Goal: Transaction & Acquisition: Purchase product/service

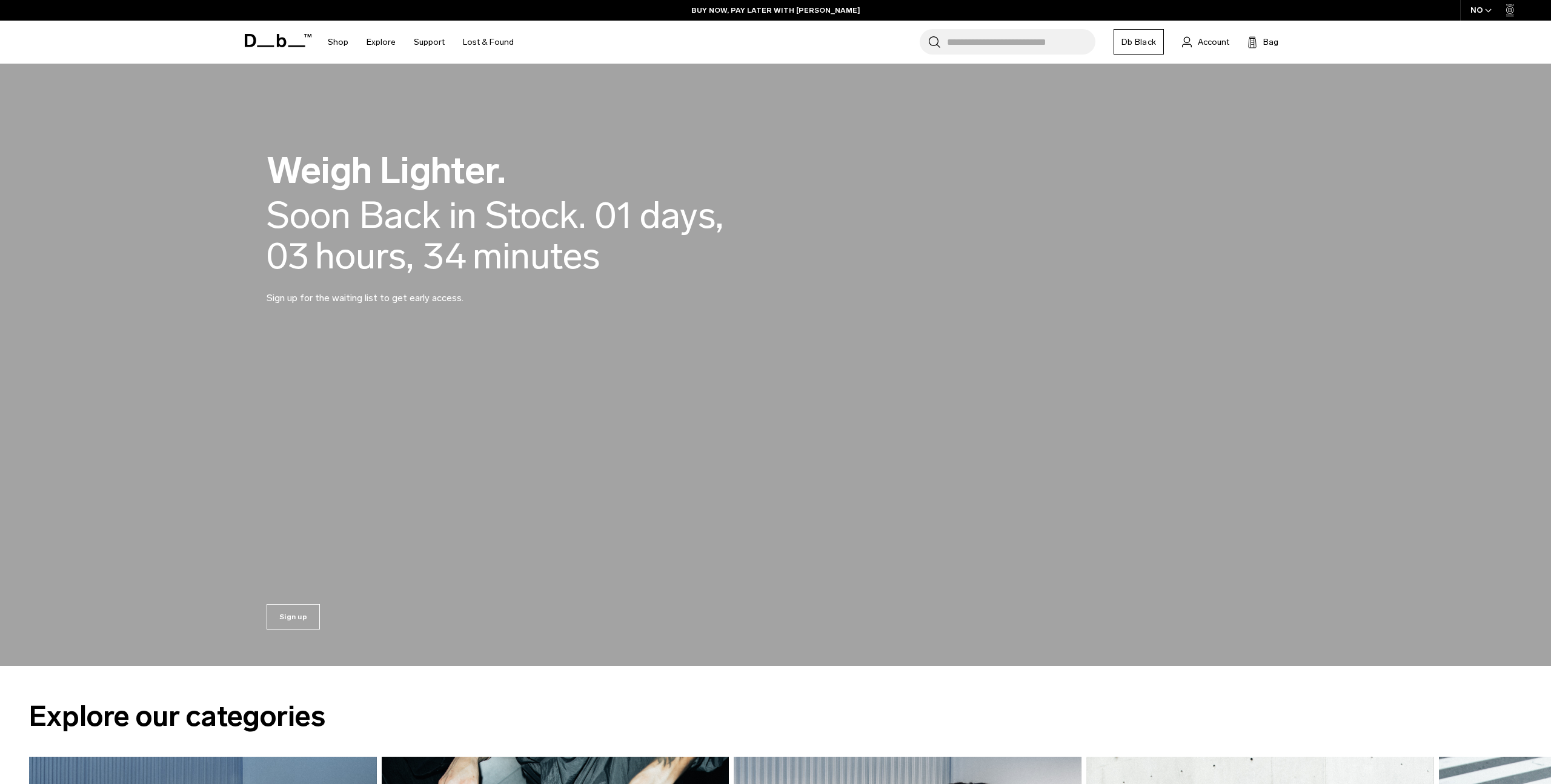
scroll to position [1651, 0]
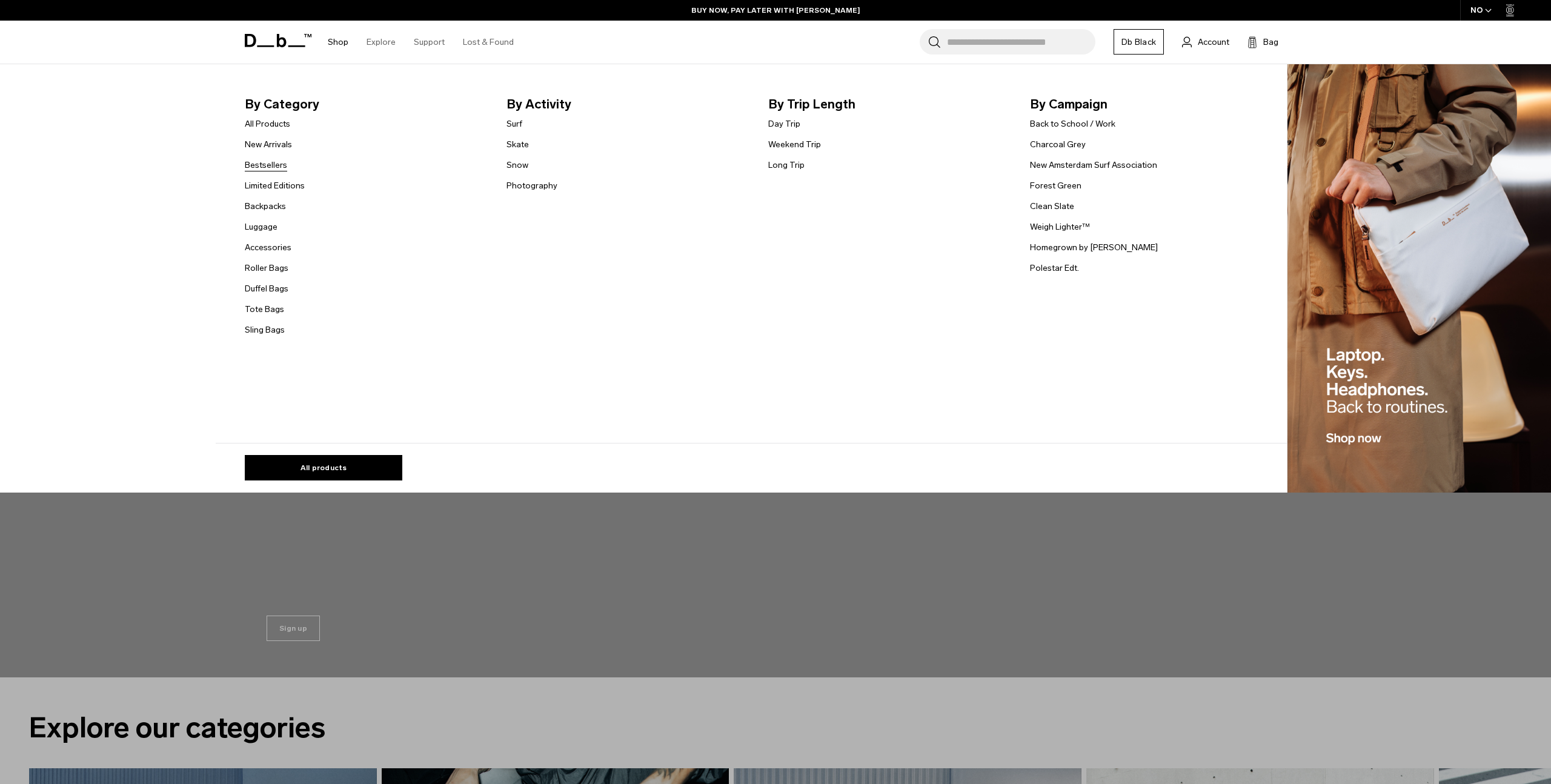
click at [271, 167] on link "Bestsellers" at bounding box center [266, 165] width 42 height 13
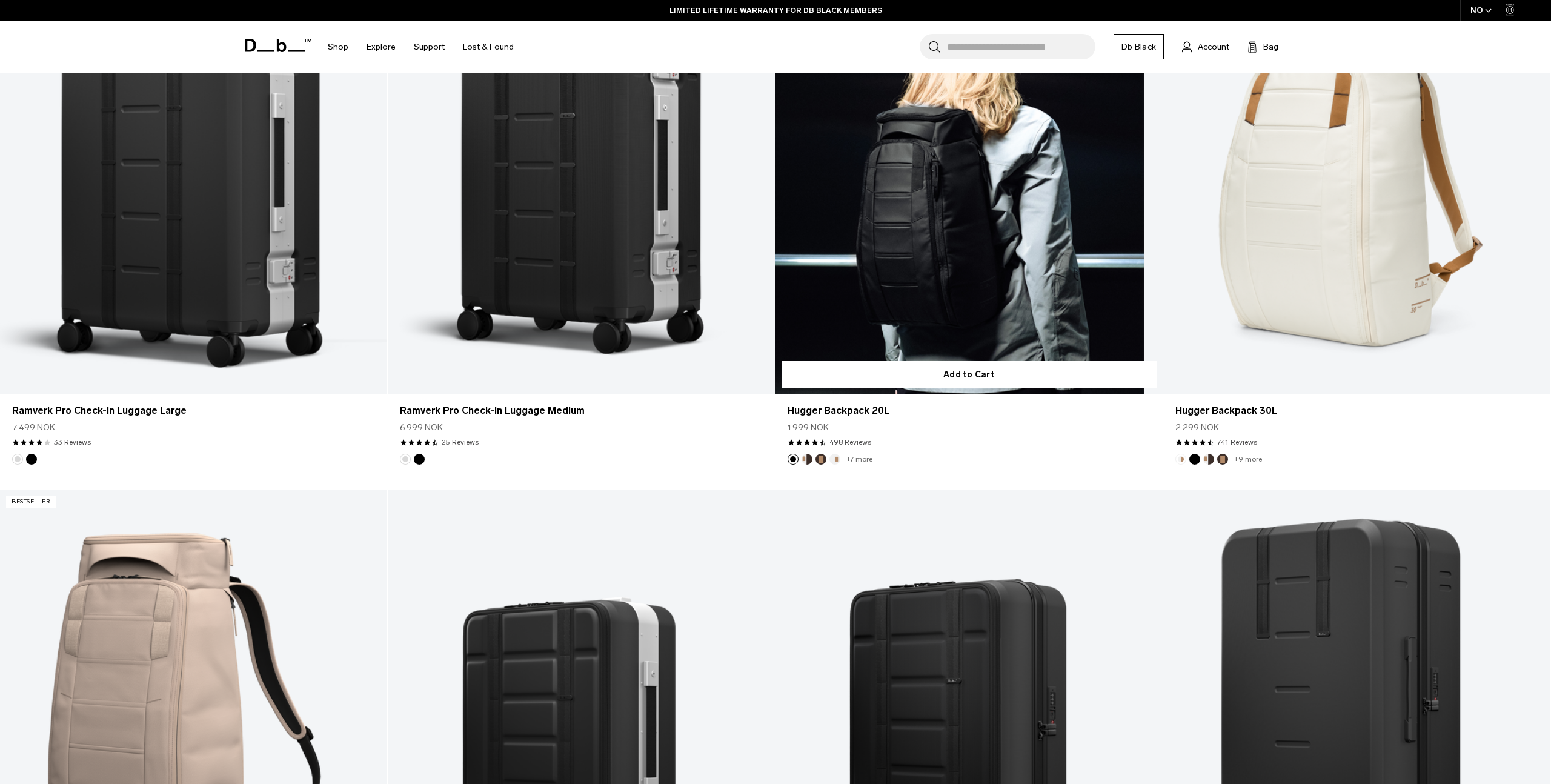
scroll to position [1659, 0]
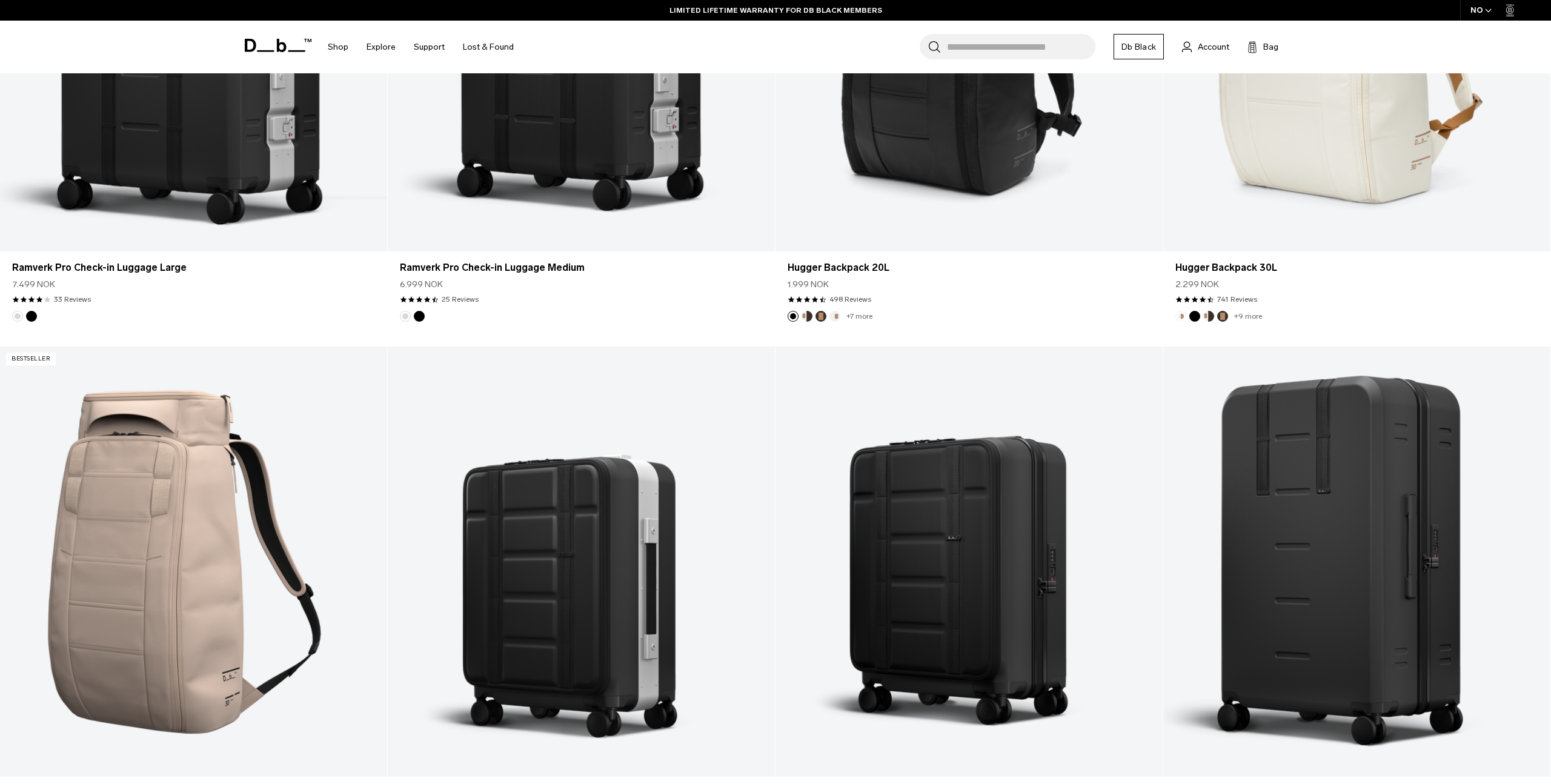
click at [1144, 58] on link "Db Black" at bounding box center [1138, 47] width 50 height 25
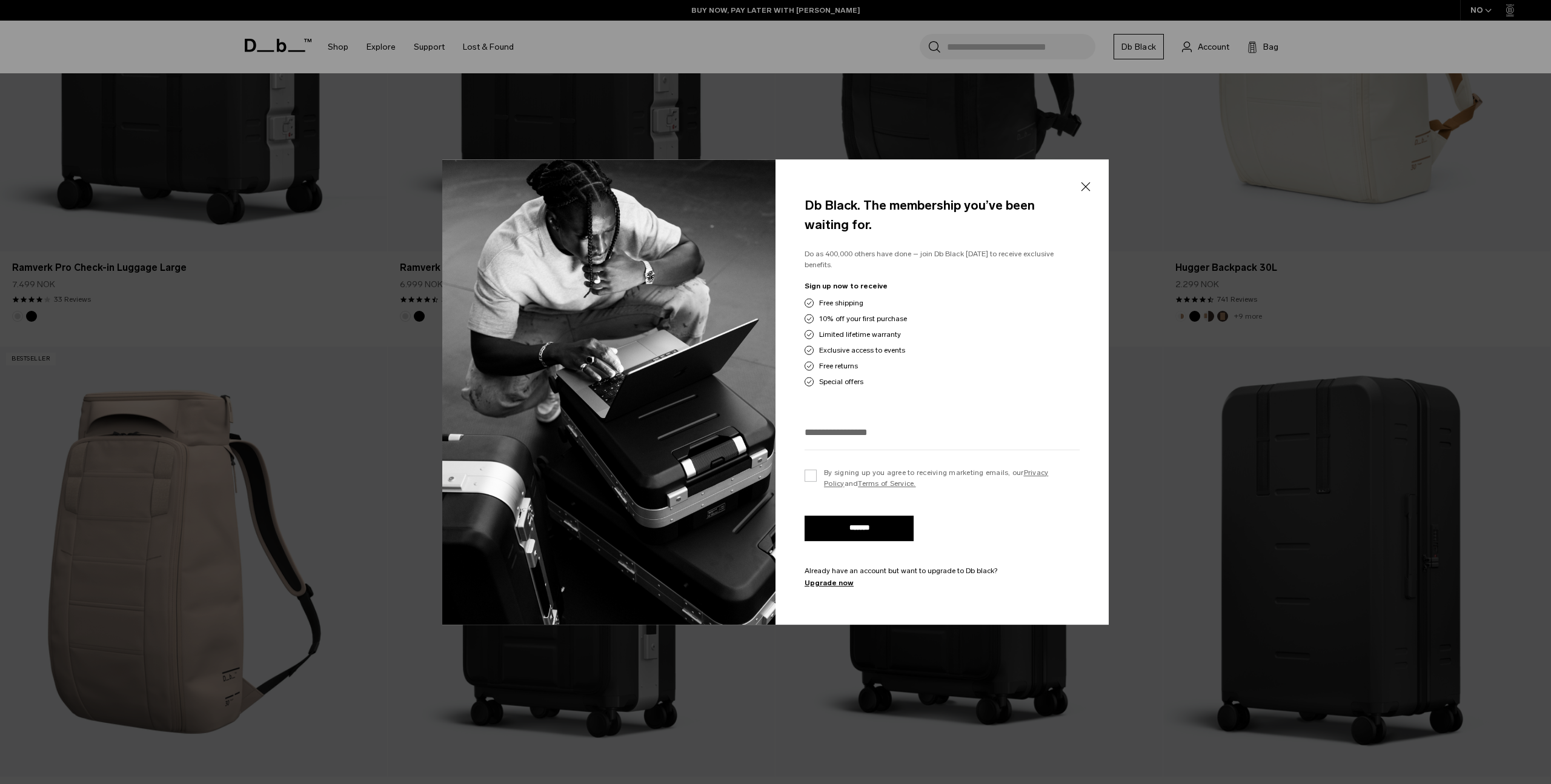
click at [1087, 192] on button "Close" at bounding box center [1086, 187] width 15 height 25
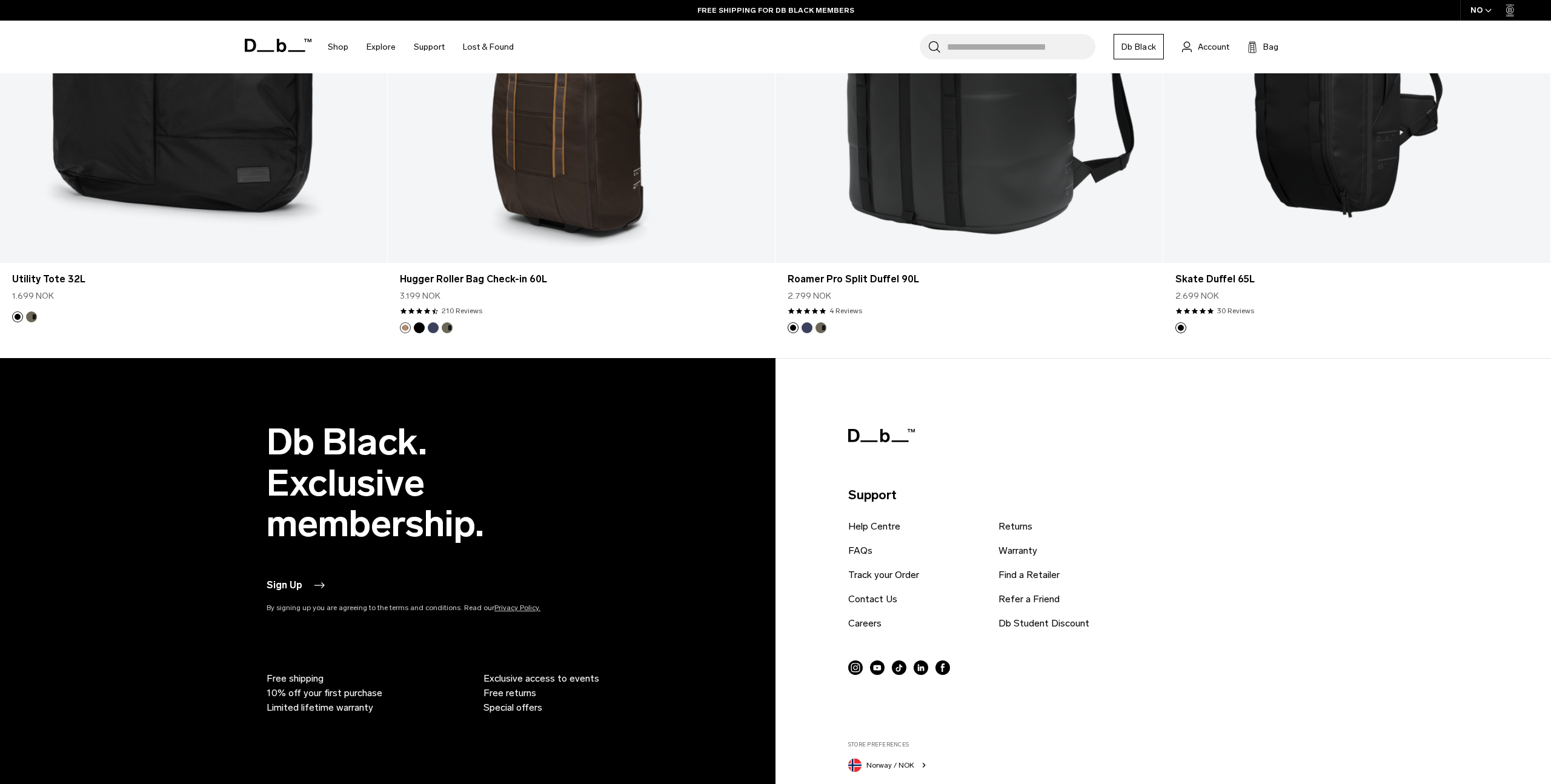
scroll to position [4387, 0]
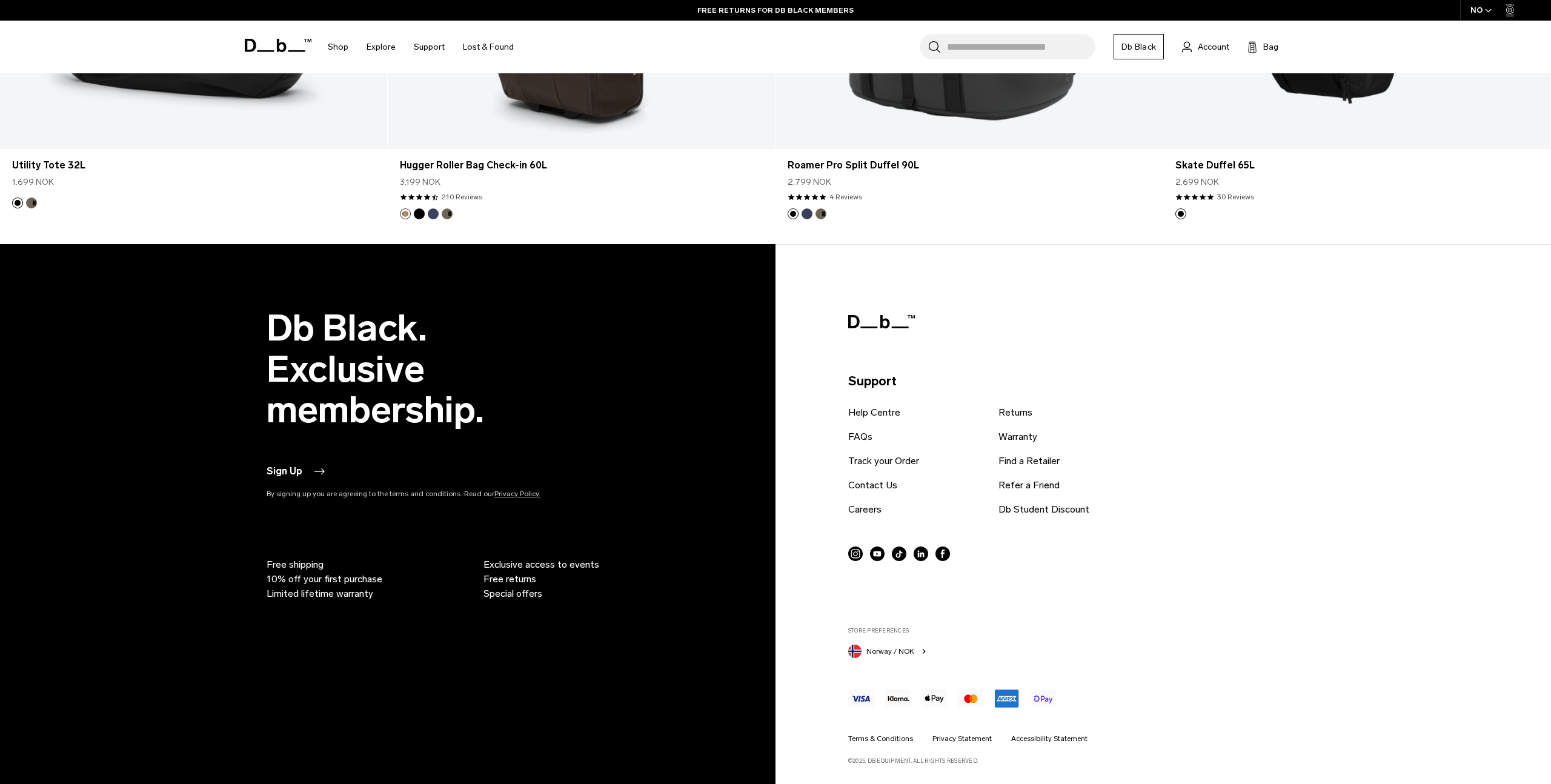
click at [913, 647] on button "Norway / NOK" at bounding box center [889, 650] width 81 height 16
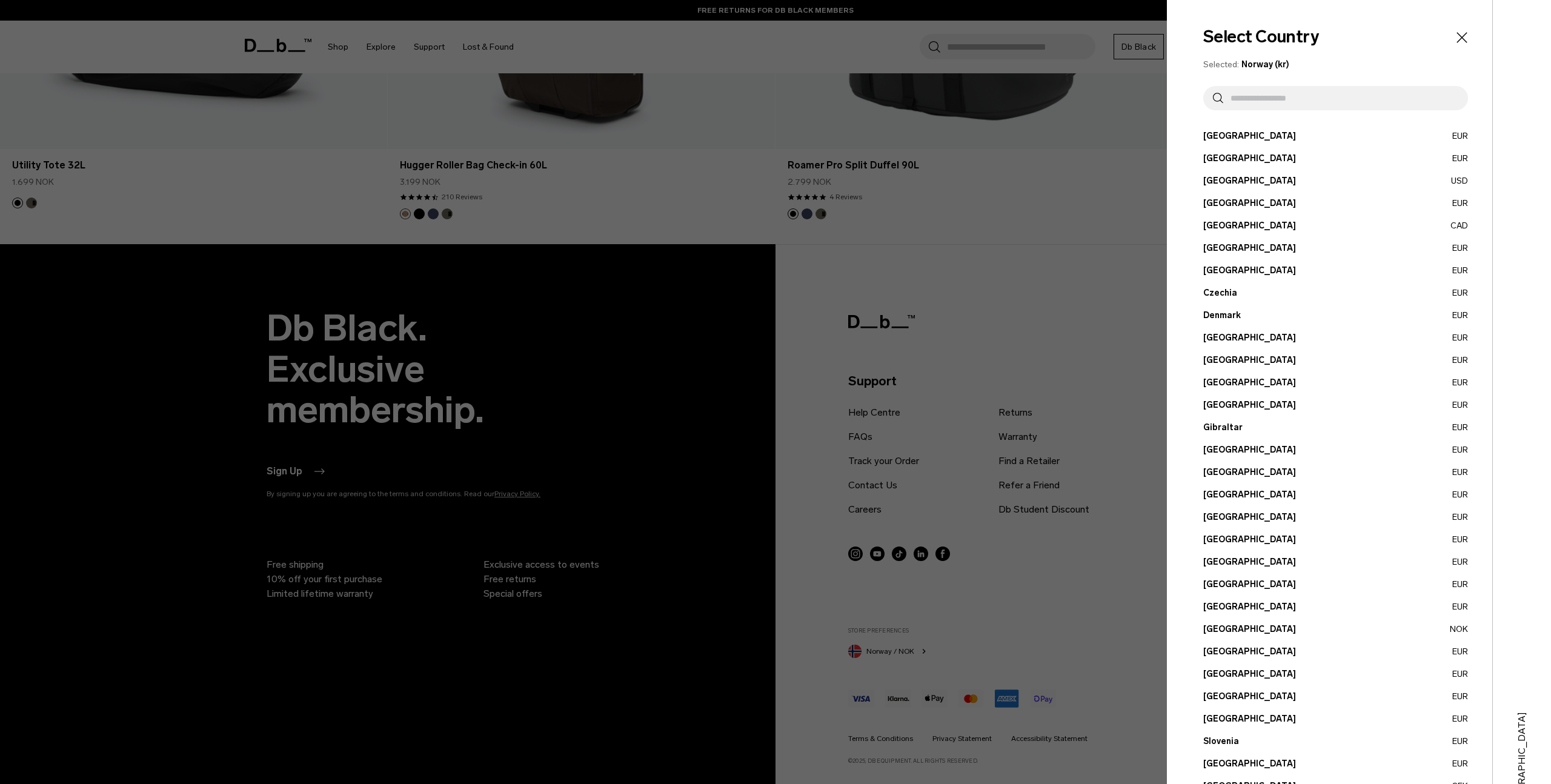
click at [1236, 407] on button "Germany EUR" at bounding box center [1336, 405] width 265 height 13
click at [1234, 404] on button "Germany EUR" at bounding box center [1336, 405] width 265 height 13
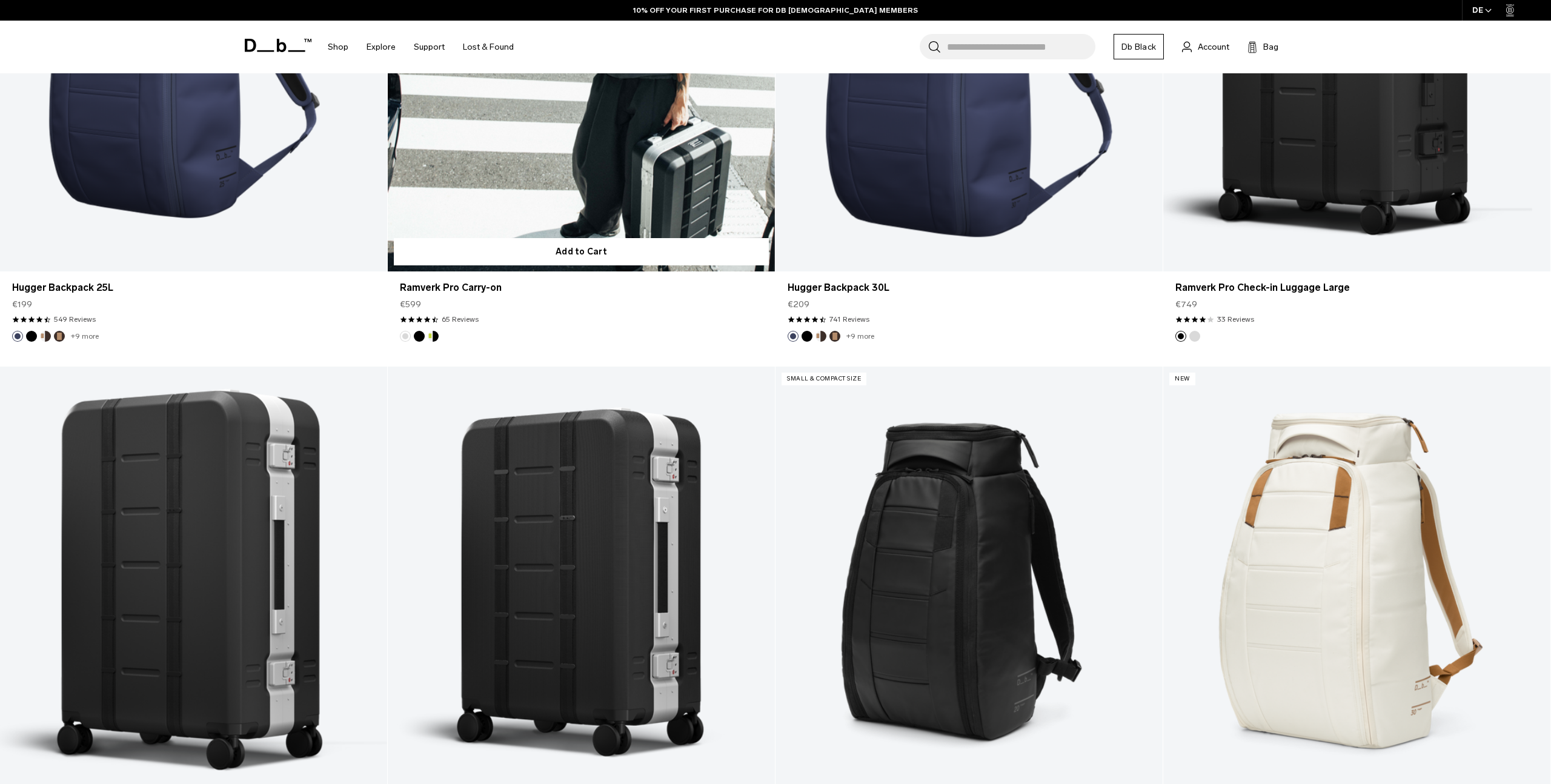
scroll to position [1214, 0]
